Goal: Task Accomplishment & Management: Complete application form

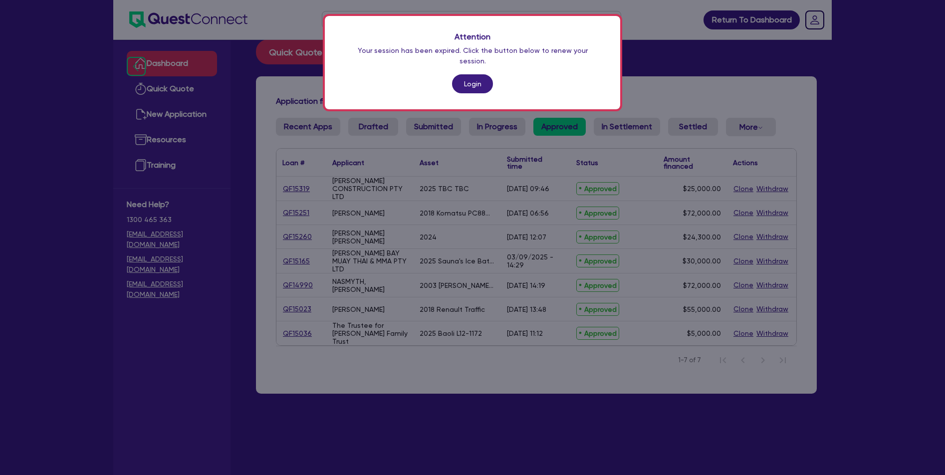
click at [469, 80] on link "Login" at bounding box center [472, 83] width 41 height 19
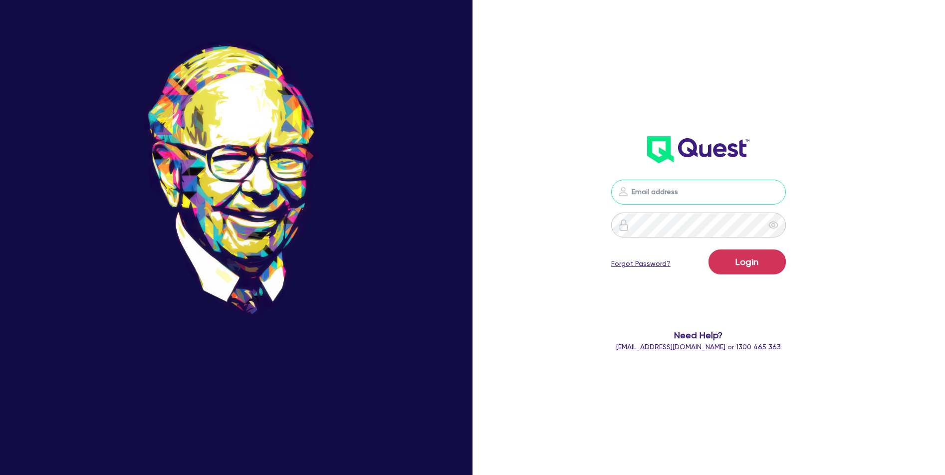
type input "[PERSON_NAME][EMAIL_ADDRESS][PERSON_NAME][DOMAIN_NAME]"
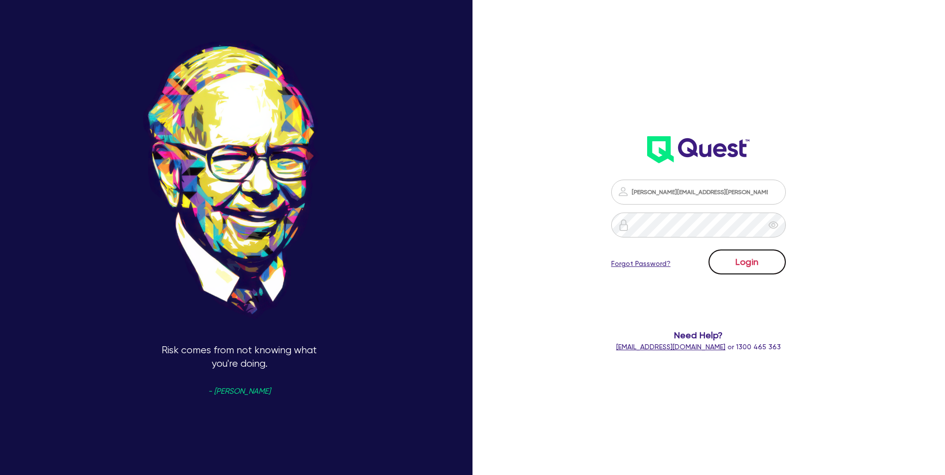
click at [763, 267] on button "Login" at bounding box center [747, 262] width 77 height 25
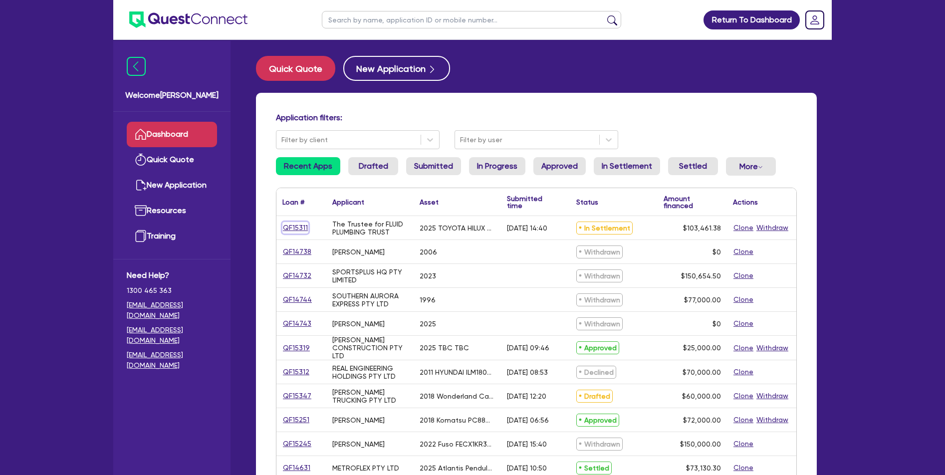
click at [296, 230] on link "QF15311" at bounding box center [296, 227] width 26 height 11
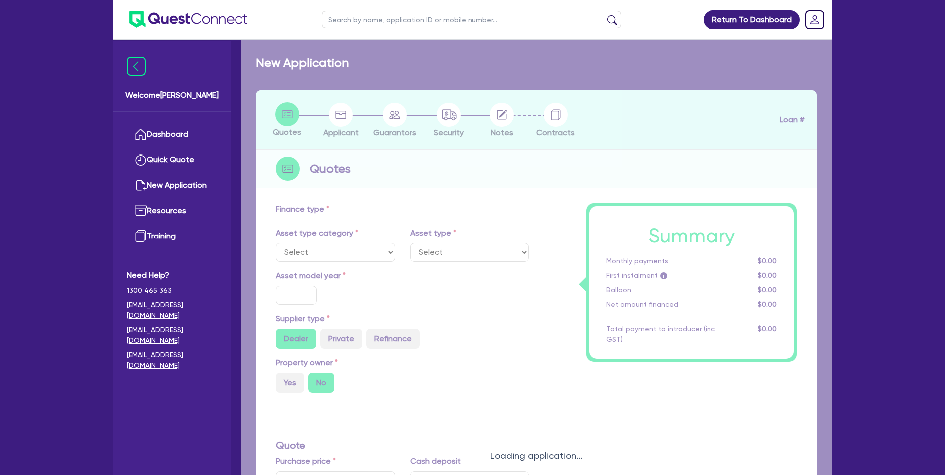
select select "CARS_AND_LIGHT_TRUCKS"
type input "2025"
radio input "true"
type input "103,461.38"
type input "5"
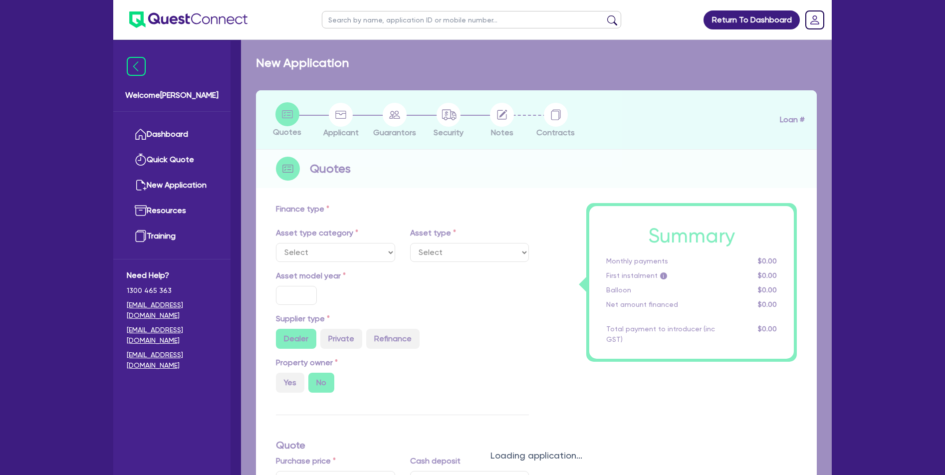
type input "5,173.07"
type input "17.95"
select select "PASSENGER_VEHICLES"
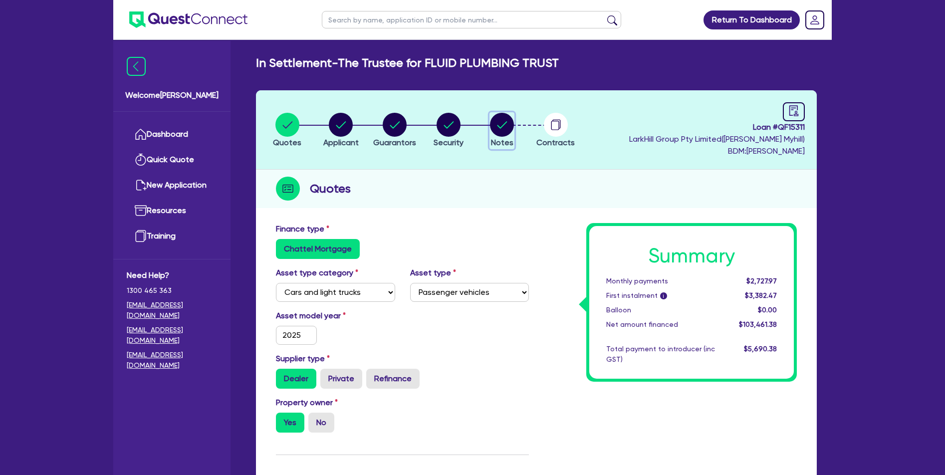
click at [497, 120] on circle "button" at bounding box center [502, 125] width 24 height 24
select select "Quest Finance - Own Book"
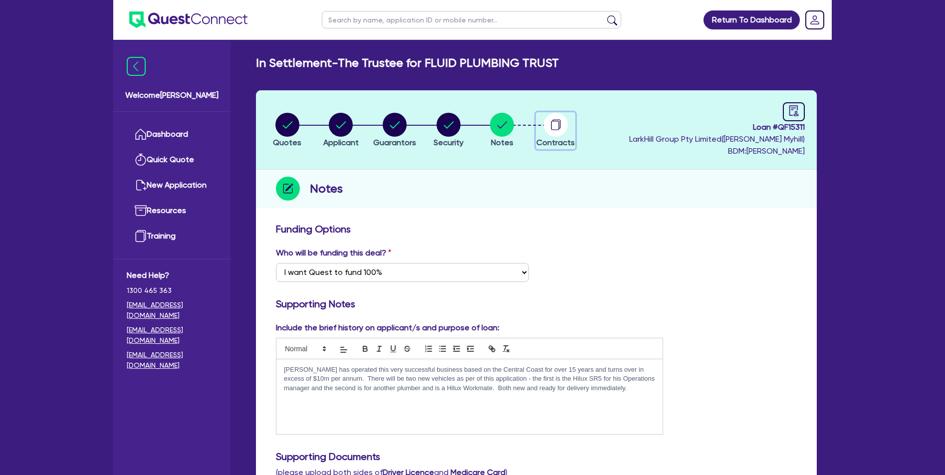
click at [553, 118] on circle "button" at bounding box center [556, 125] width 24 height 24
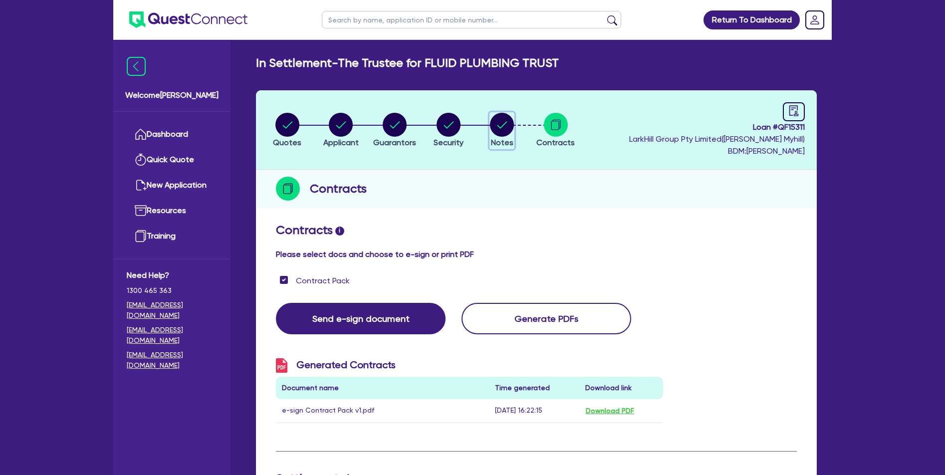
click at [508, 138] on span "Notes" at bounding box center [502, 142] width 22 height 9
select select "Quest Finance - Own Book"
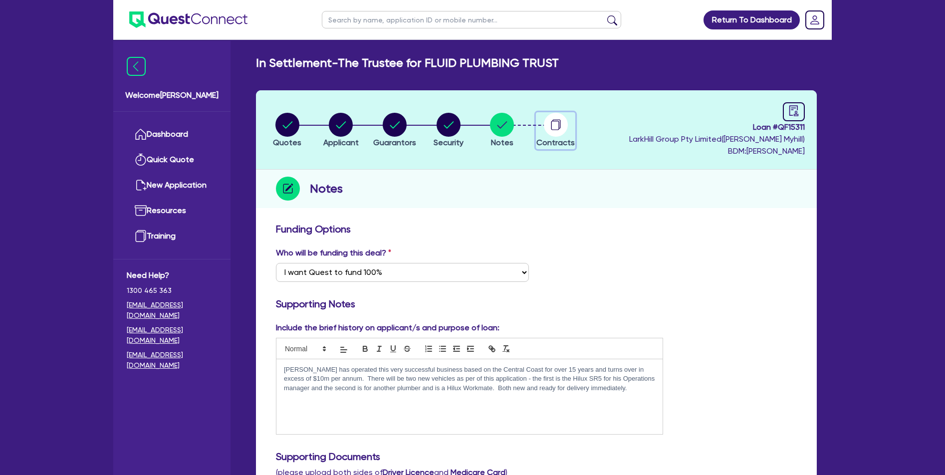
click at [545, 130] on icon "button" at bounding box center [556, 125] width 24 height 24
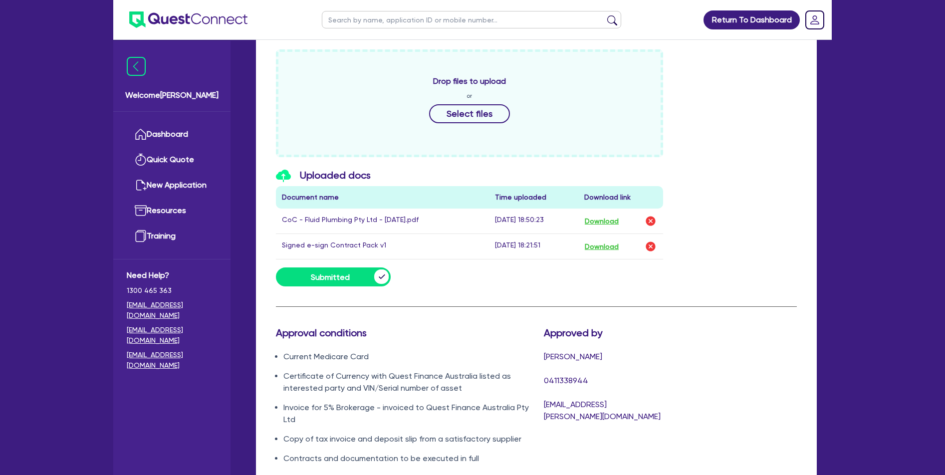
scroll to position [527, 0]
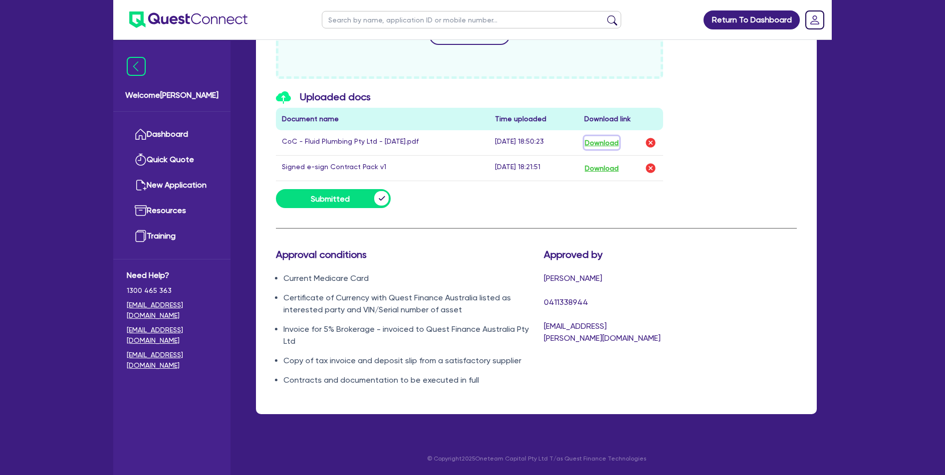
click at [605, 141] on button "Download" at bounding box center [602, 142] width 35 height 13
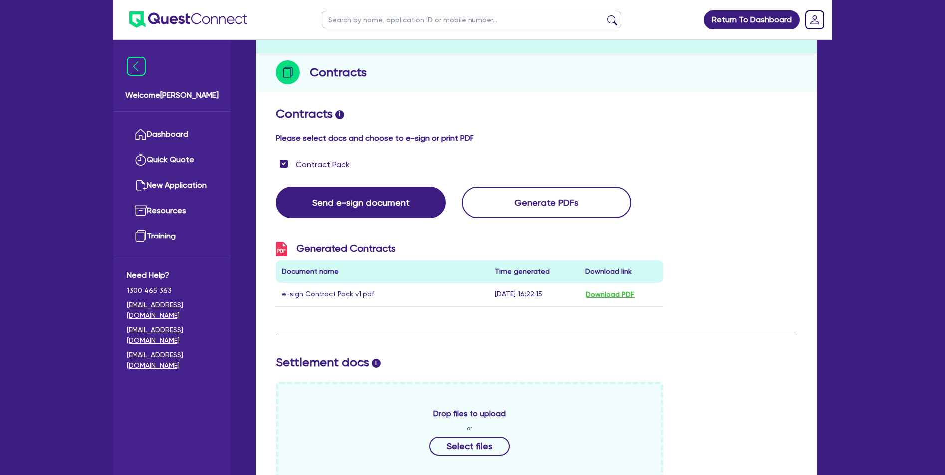
scroll to position [0, 0]
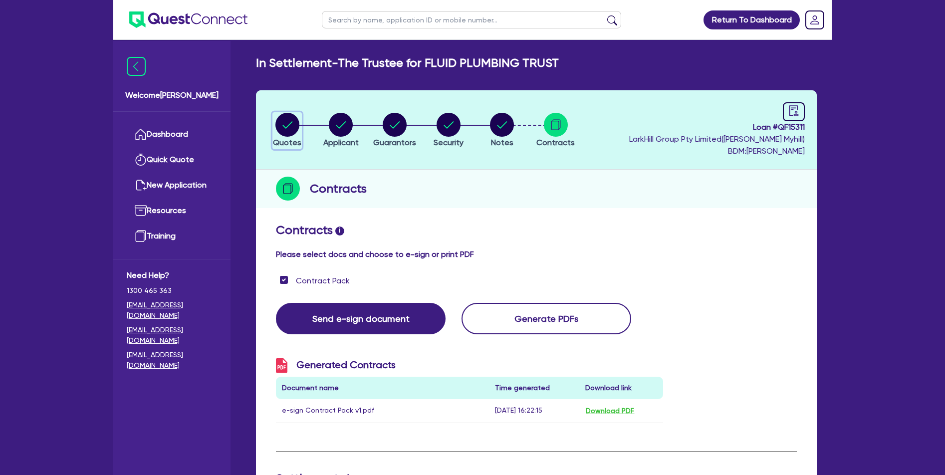
click at [293, 123] on circle "button" at bounding box center [288, 125] width 24 height 24
select select "CARS_AND_LIGHT_TRUCKS"
select select "PASSENGER_VEHICLES"
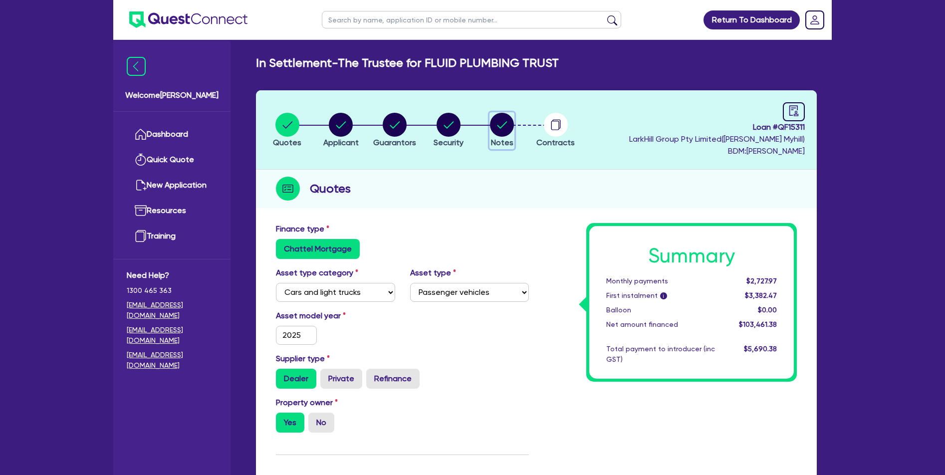
click at [502, 127] on circle "button" at bounding box center [502, 125] width 24 height 24
select select "Quest Finance - Own Book"
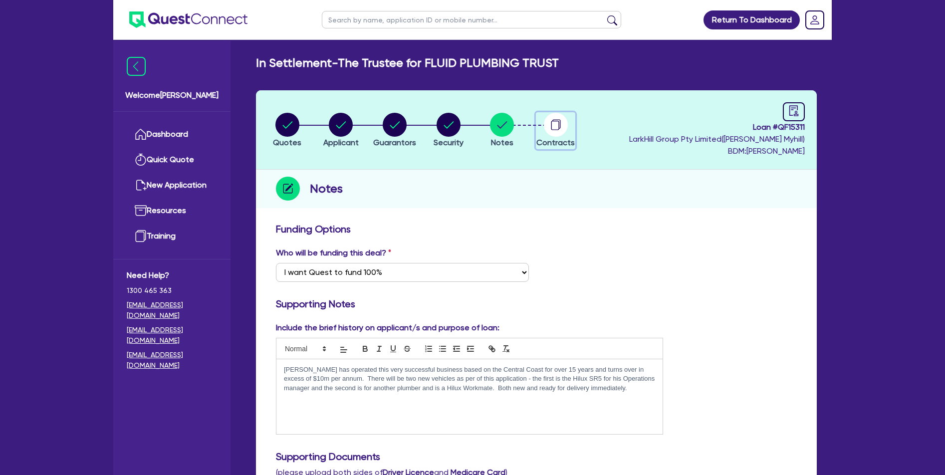
click at [561, 129] on circle "button" at bounding box center [556, 125] width 24 height 24
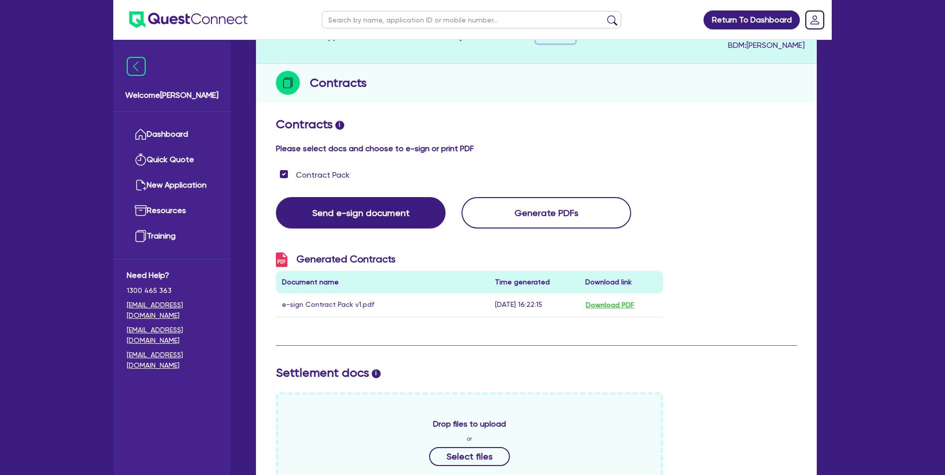
scroll to position [203, 0]
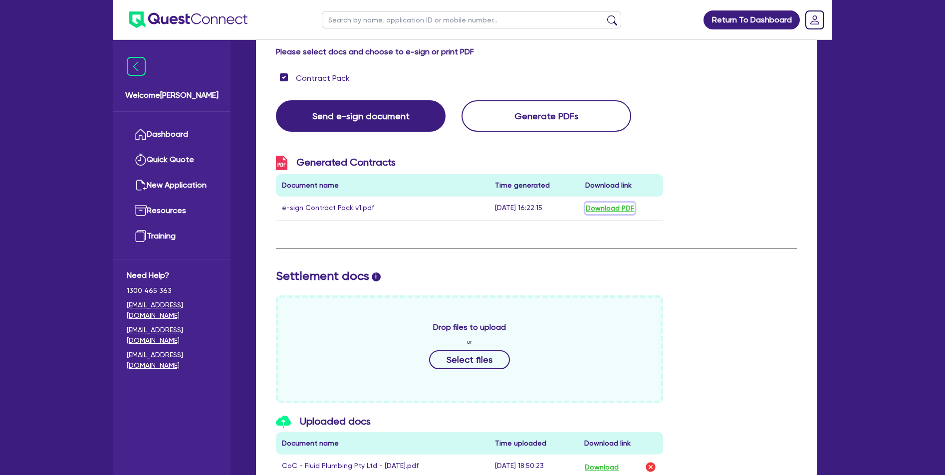
click at [595, 207] on button "Download PDF" at bounding box center [610, 208] width 49 height 11
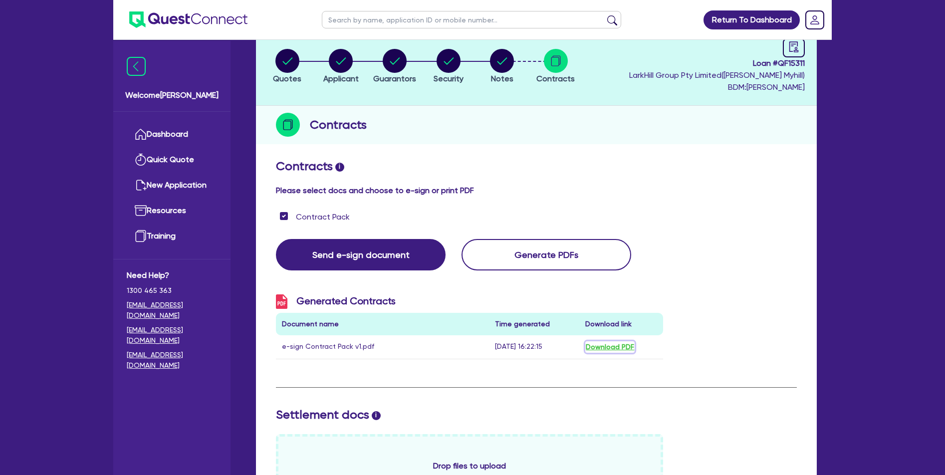
scroll to position [0, 0]
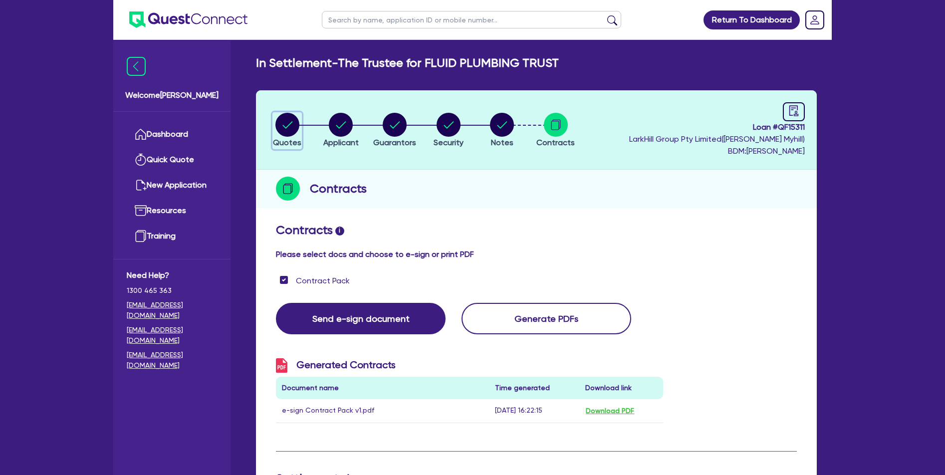
click at [288, 127] on circle "button" at bounding box center [288, 125] width 24 height 24
select select "CARS_AND_LIGHT_TRUCKS"
select select "PASSENGER_VEHICLES"
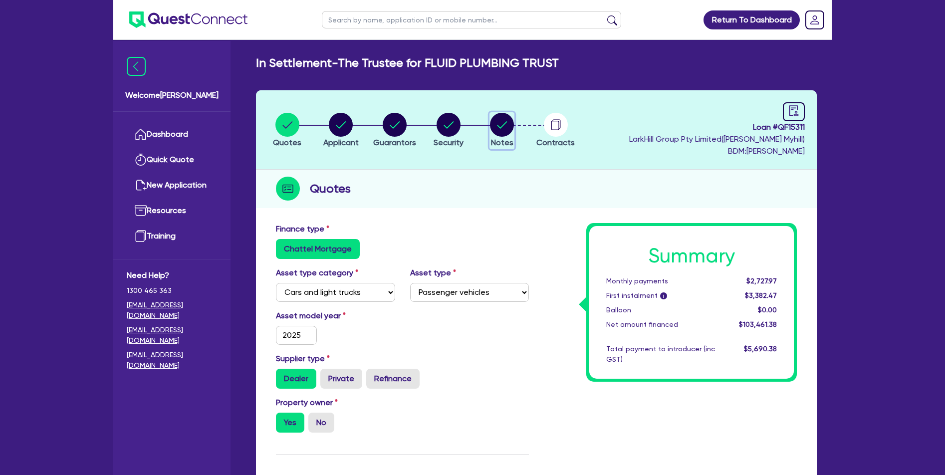
click at [500, 126] on circle "button" at bounding box center [502, 125] width 24 height 24
select select "Quest Finance - Own Book"
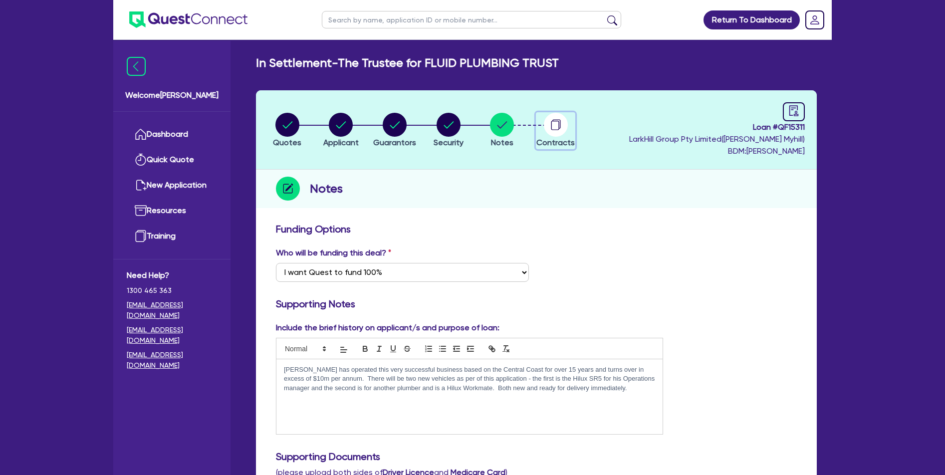
click at [550, 125] on circle "button" at bounding box center [556, 125] width 24 height 24
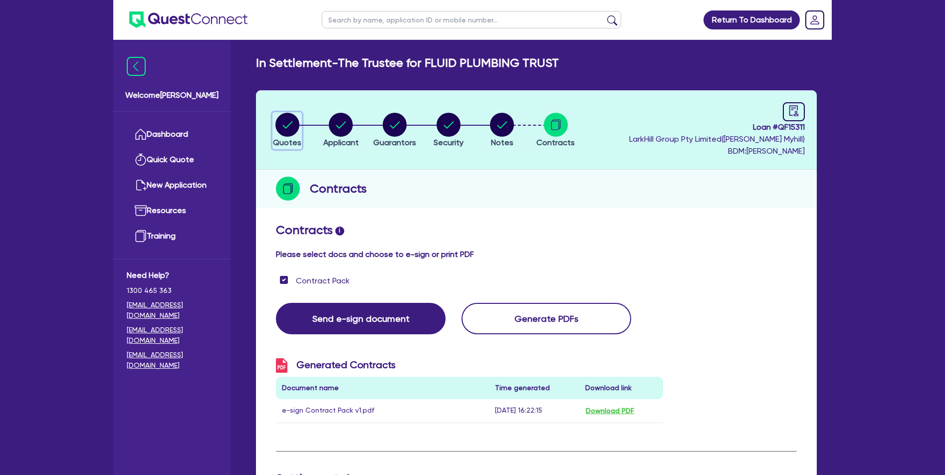
click at [286, 129] on circle "button" at bounding box center [288, 125] width 24 height 24
select select "CARS_AND_LIGHT_TRUCKS"
select select "PASSENGER_VEHICLES"
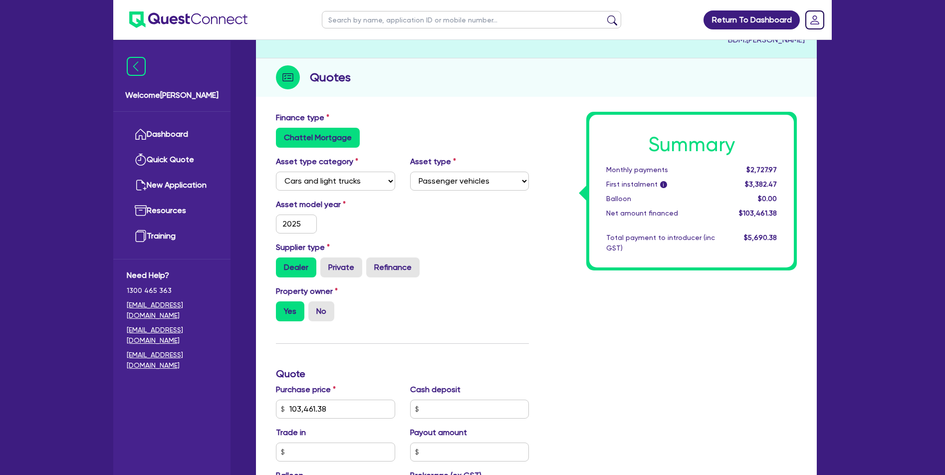
scroll to position [226, 0]
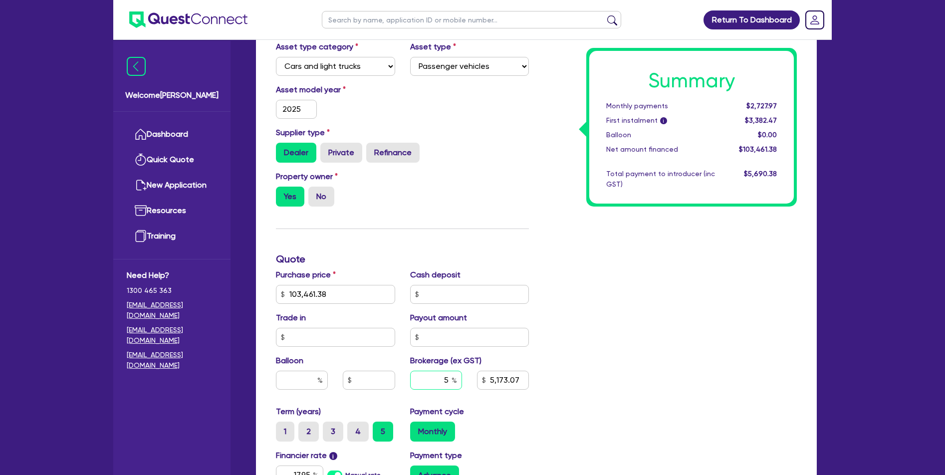
click at [450, 379] on input "5" at bounding box center [436, 380] width 52 height 19
type input "8"
type input "103,461.38"
type input "5,173.07"
click at [647, 336] on div "Summary Monthly payments $2,727.97 First instalment i $3,382.47 Balloon $0.00 N…" at bounding box center [671, 289] width 268 height 584
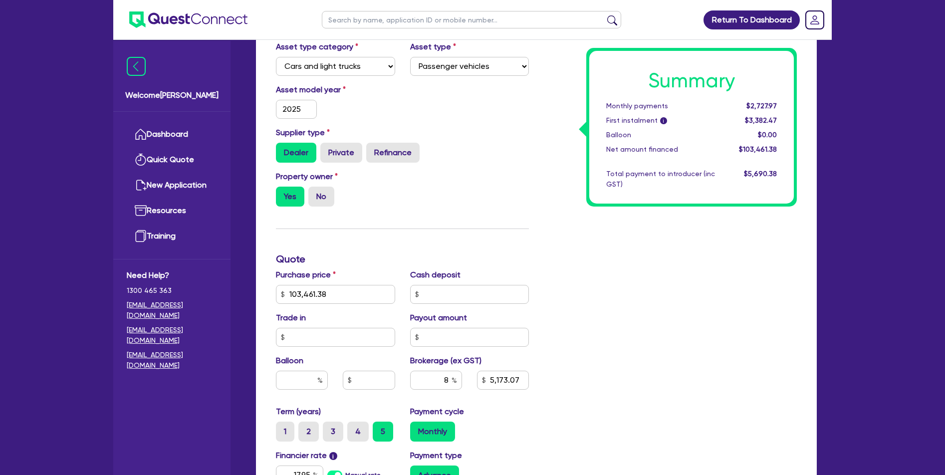
type input "103,461.38"
type input "8,276.91"
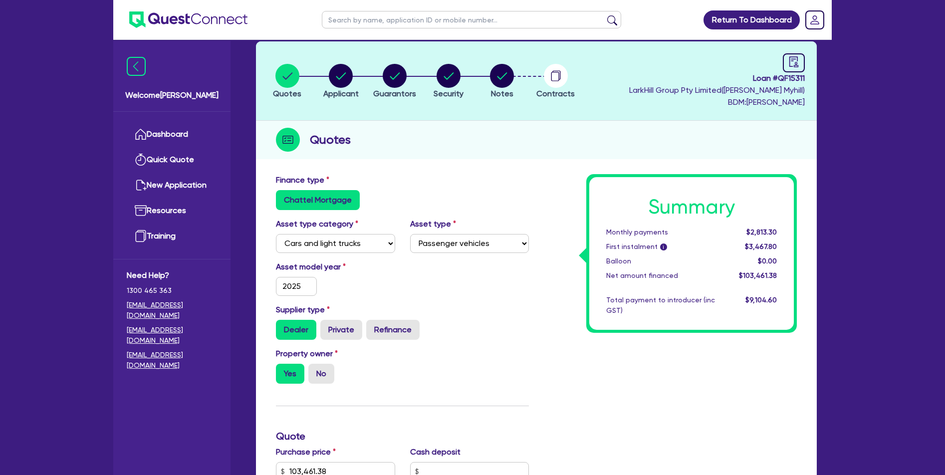
scroll to position [0, 0]
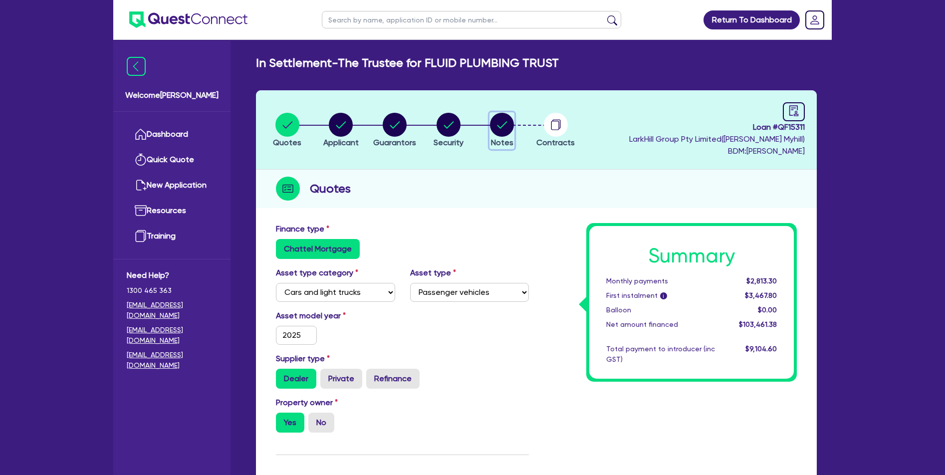
click at [512, 131] on circle "button" at bounding box center [502, 125] width 24 height 24
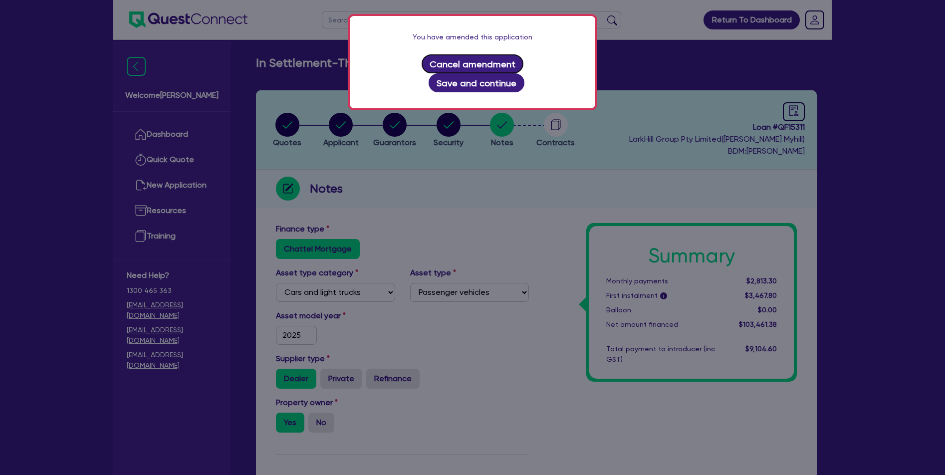
click at [439, 66] on button "Cancel amendment" at bounding box center [473, 63] width 102 height 19
select select "Quest Finance - Own Book"
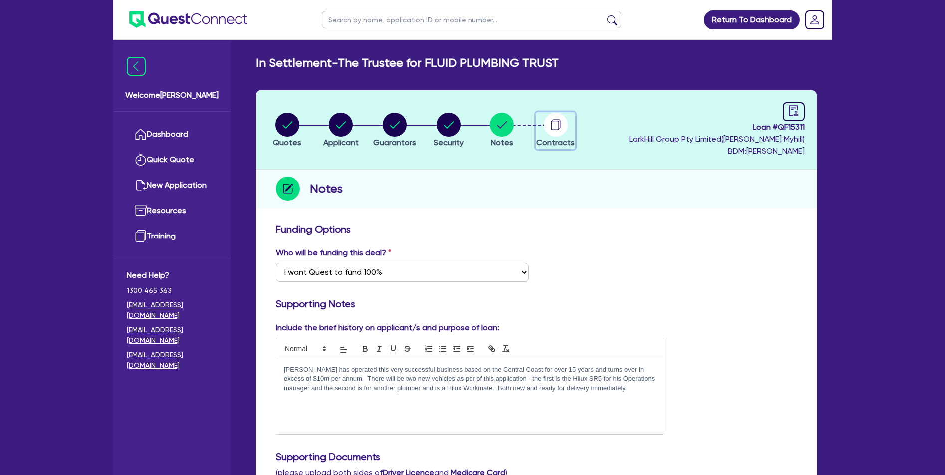
click at [559, 123] on circle "button" at bounding box center [556, 125] width 24 height 24
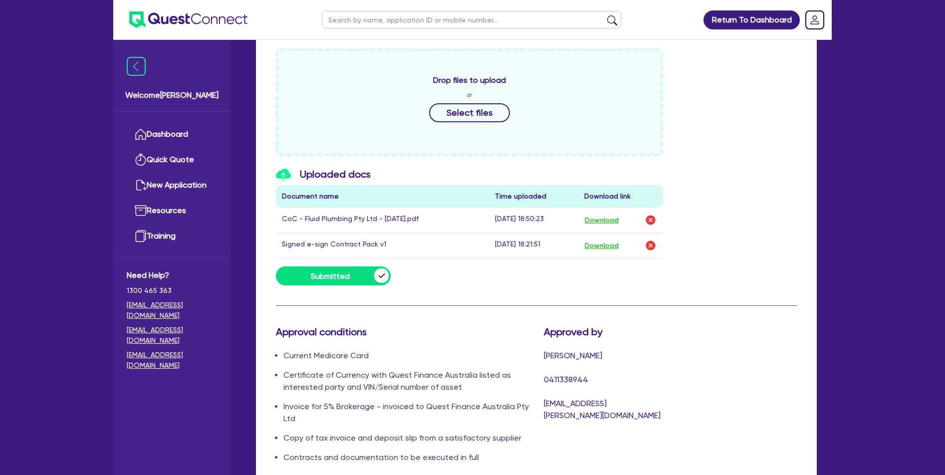
scroll to position [527, 0]
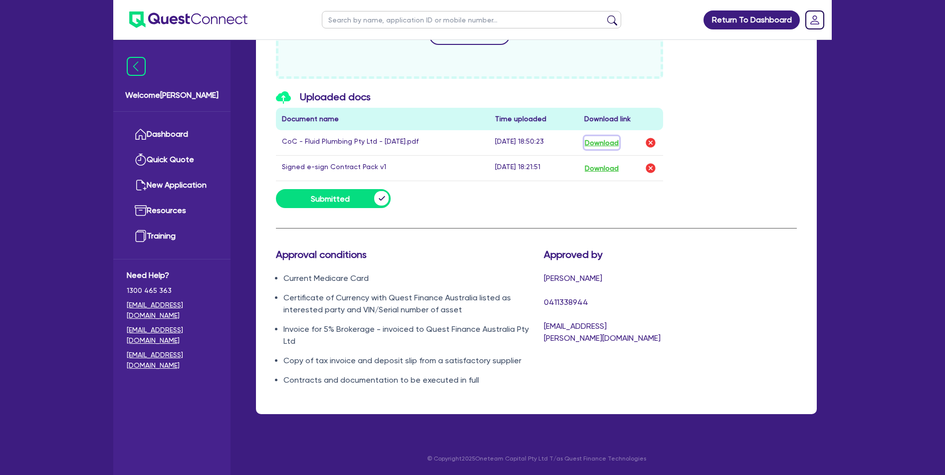
click at [605, 143] on button "Download" at bounding box center [602, 142] width 35 height 13
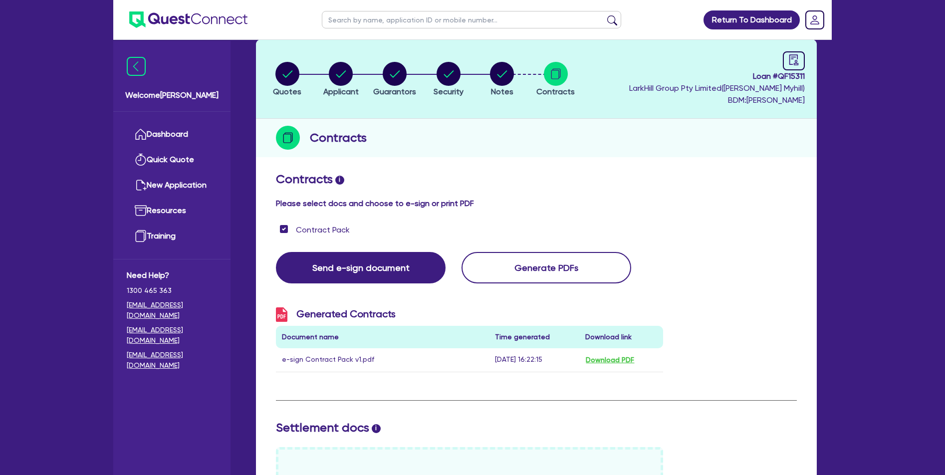
scroll to position [0, 0]
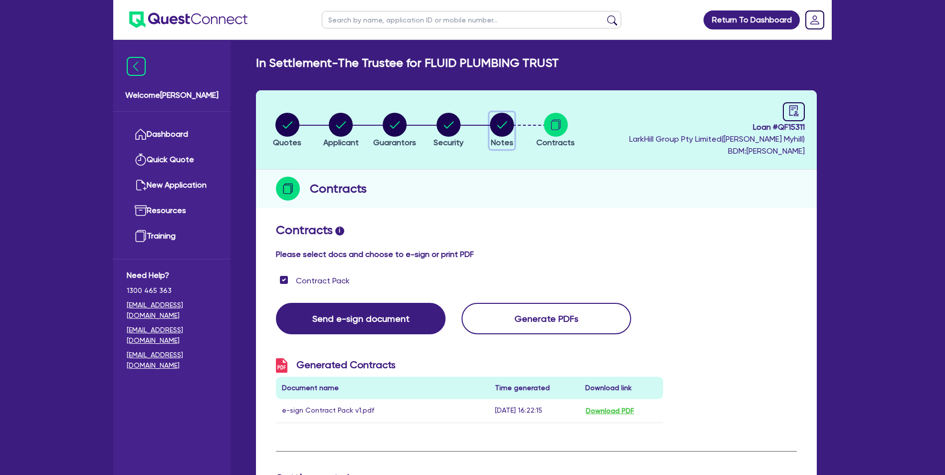
click at [502, 121] on circle "button" at bounding box center [502, 125] width 24 height 24
select select "Quest Finance - Own Book"
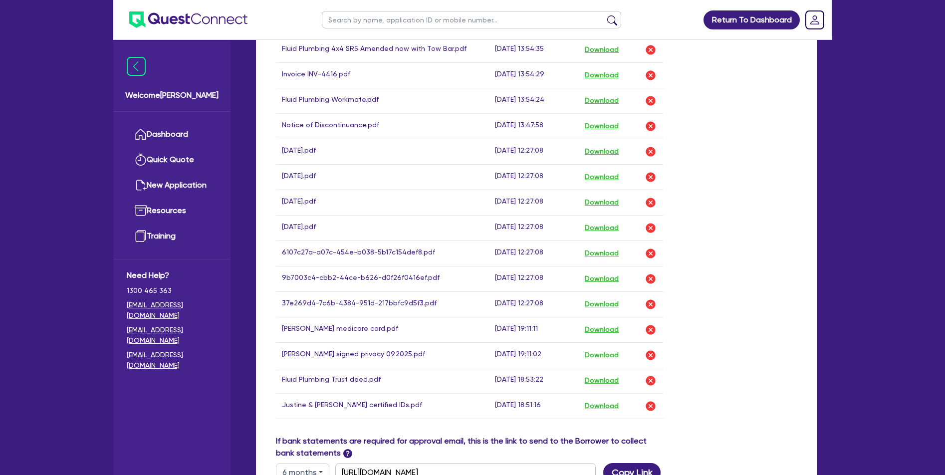
scroll to position [651, 0]
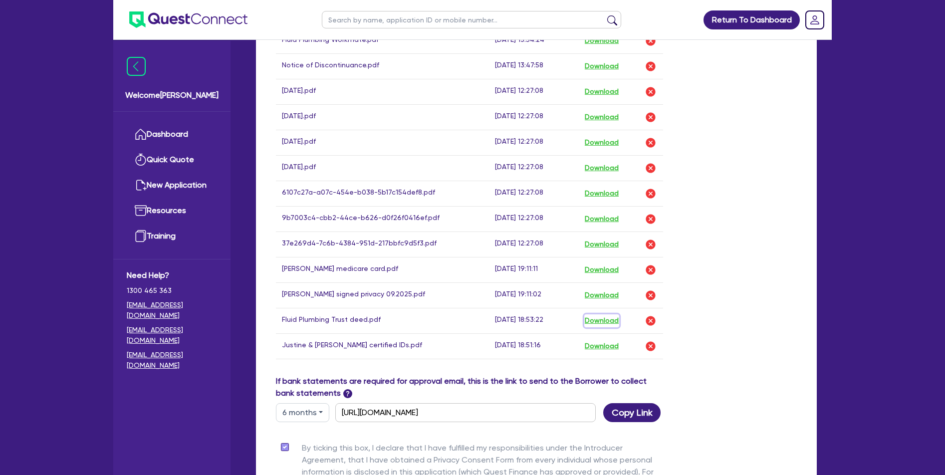
click at [593, 321] on button "Download" at bounding box center [602, 320] width 35 height 13
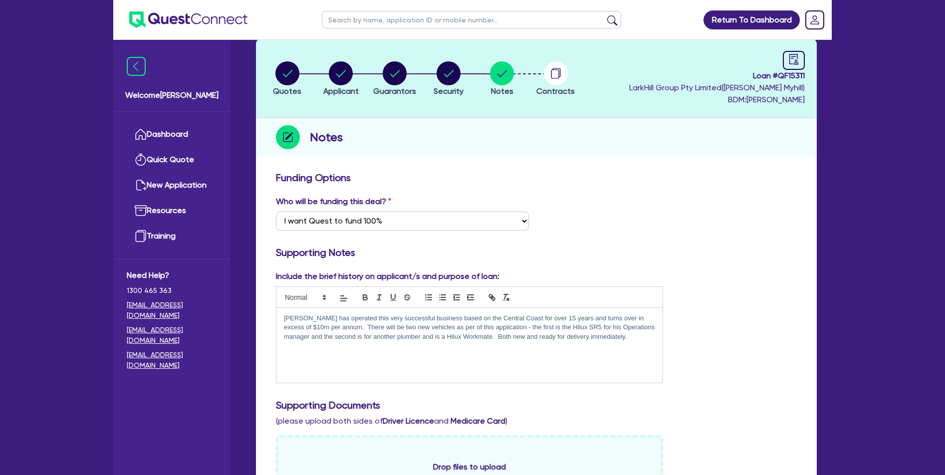
scroll to position [0, 0]
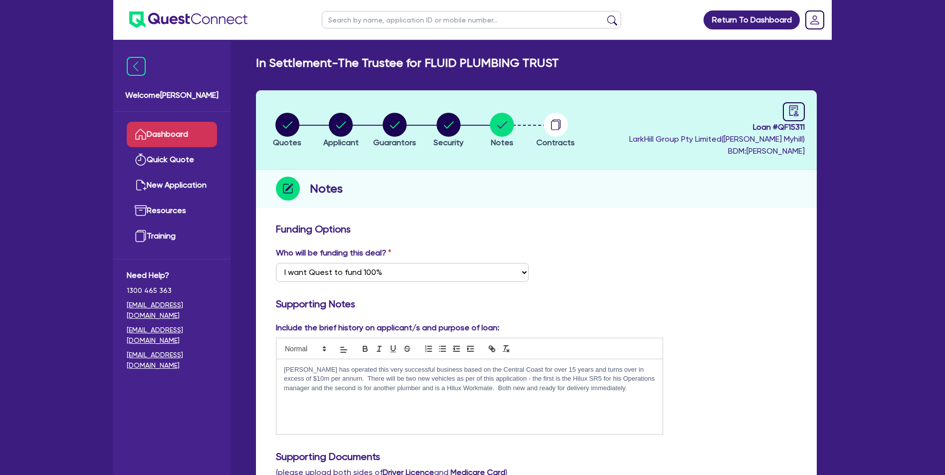
click at [193, 136] on link "Dashboard" at bounding box center [172, 134] width 90 height 25
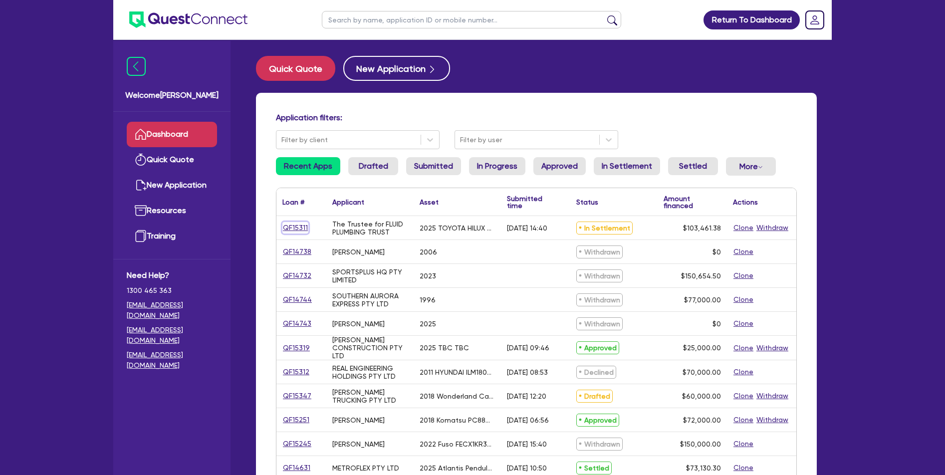
click at [301, 230] on link "QF15311" at bounding box center [296, 227] width 26 height 11
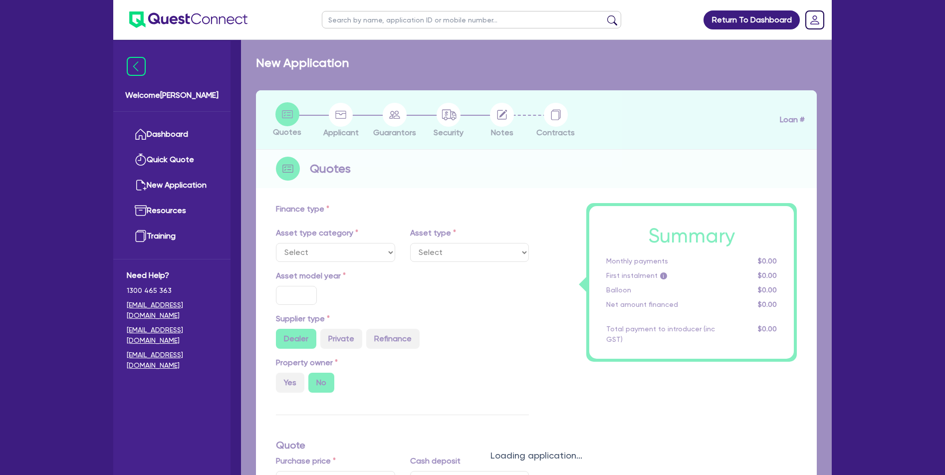
select select "CARS_AND_LIGHT_TRUCKS"
type input "2025"
radio input "true"
type input "103,461.38"
type input "5"
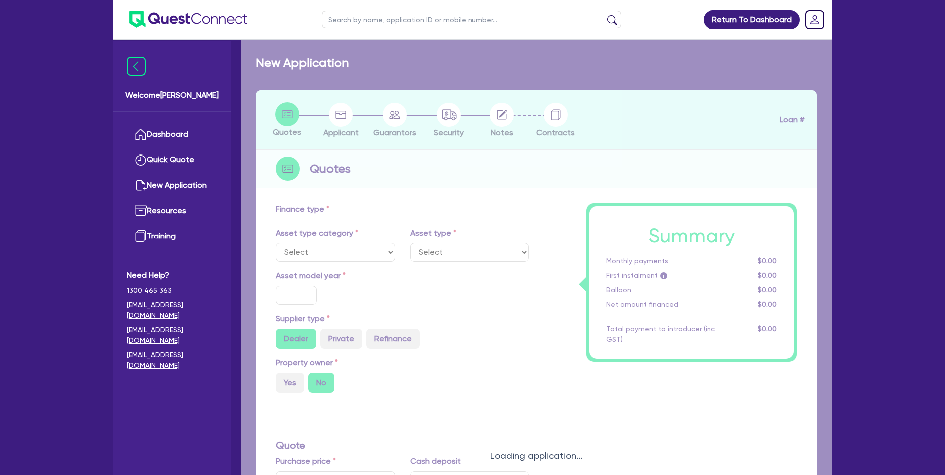
type input "5,173.07"
type input "17.95"
select select "PASSENGER_VEHICLES"
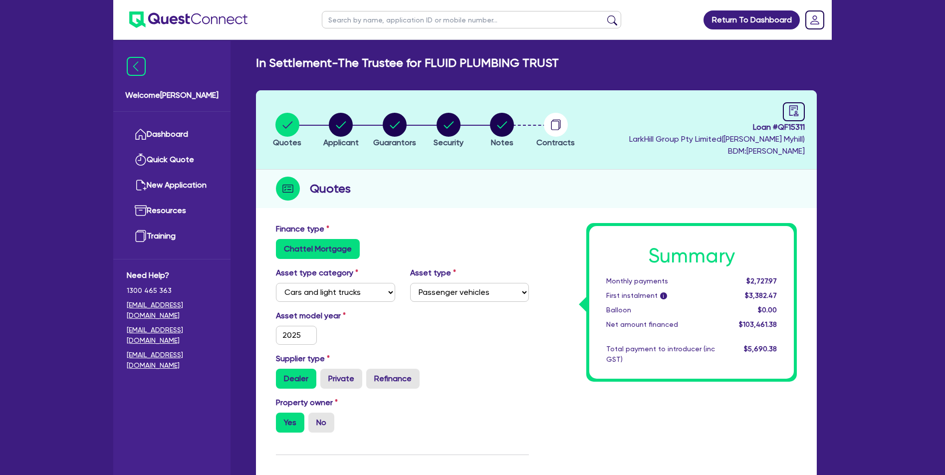
click at [516, 122] on li "Notes" at bounding box center [502, 129] width 54 height 35
click at [512, 124] on circle "button" at bounding box center [502, 125] width 24 height 24
select select "Quest Finance - Own Book"
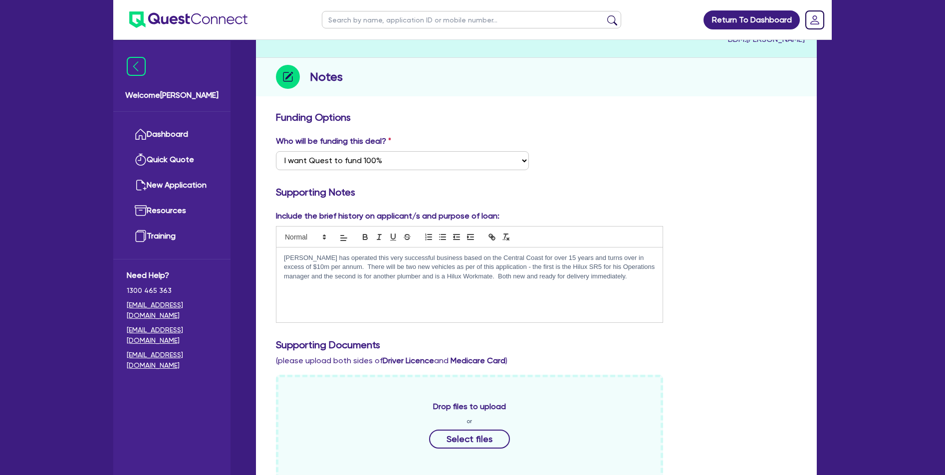
scroll to position [494, 0]
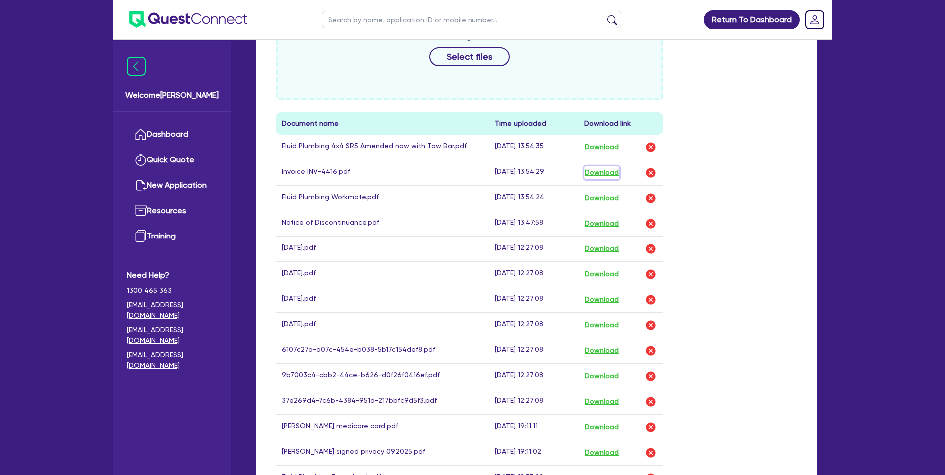
click at [603, 170] on button "Download" at bounding box center [602, 172] width 35 height 13
